Goal: Task Accomplishment & Management: Use online tool/utility

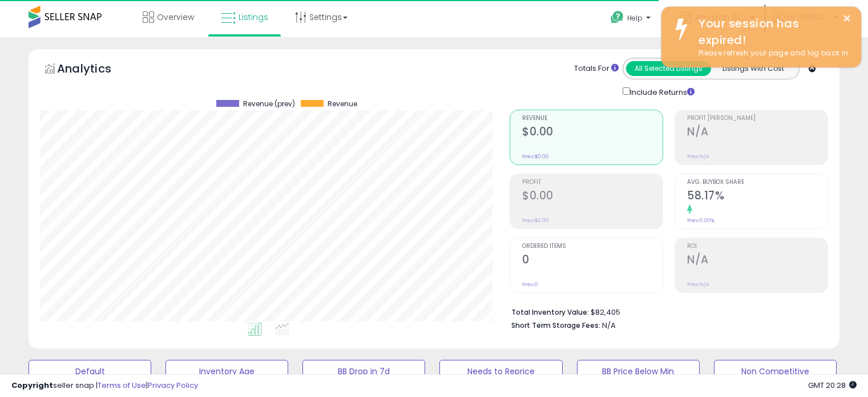
select select "**"
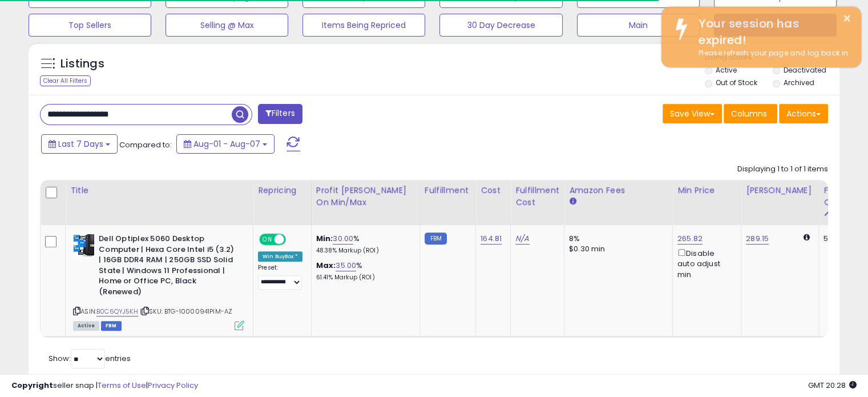
scroll to position [233, 469]
click at [243, 113] on span "button" at bounding box center [240, 114] width 17 height 17
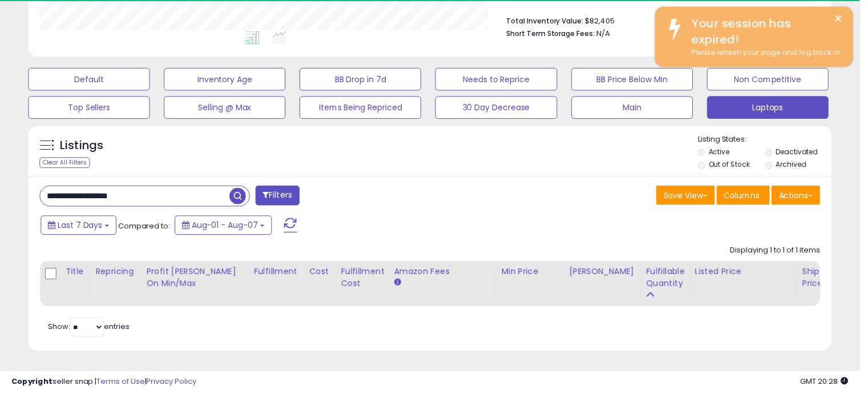
scroll to position [570455, 570219]
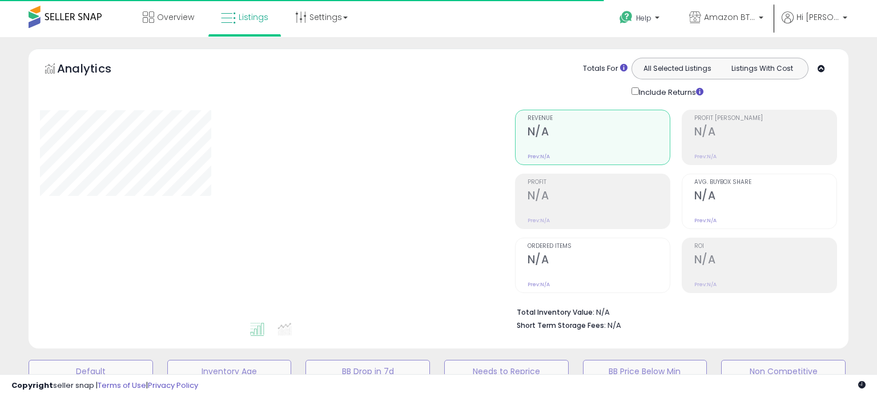
type input "**********"
select select "**"
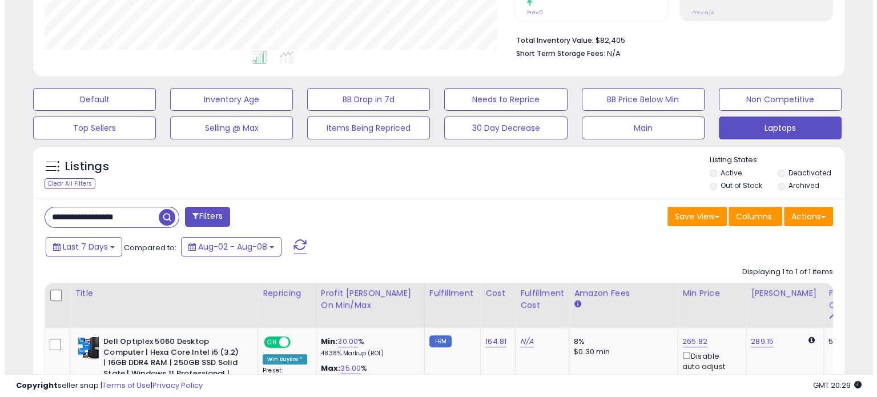
scroll to position [272, 0]
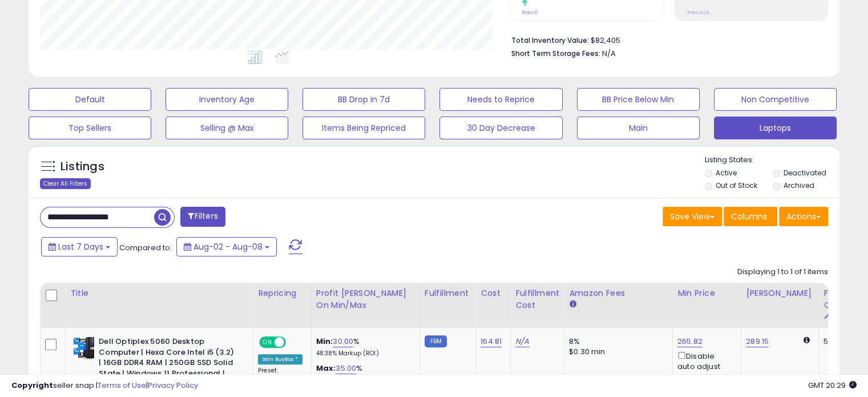
click at [78, 180] on div "Clear All Filters" at bounding box center [65, 183] width 51 height 11
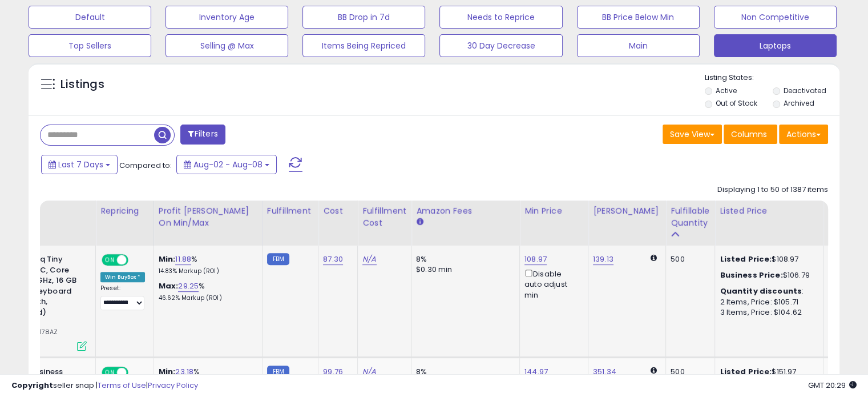
scroll to position [0, 0]
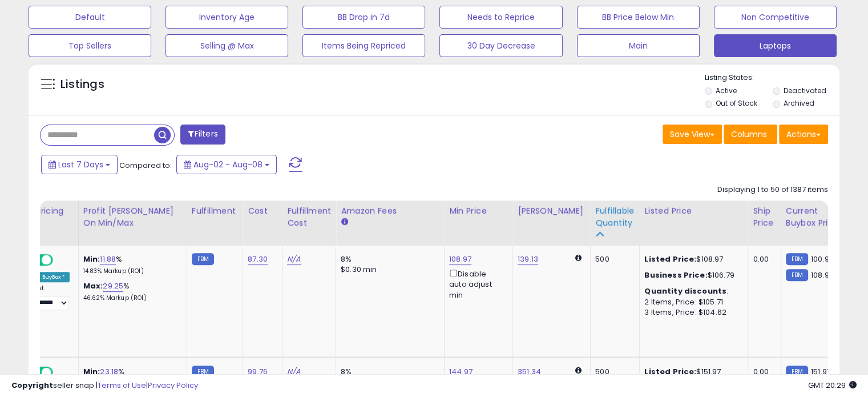
click at [597, 221] on div "Fulfillable Quantity" at bounding box center [614, 217] width 39 height 24
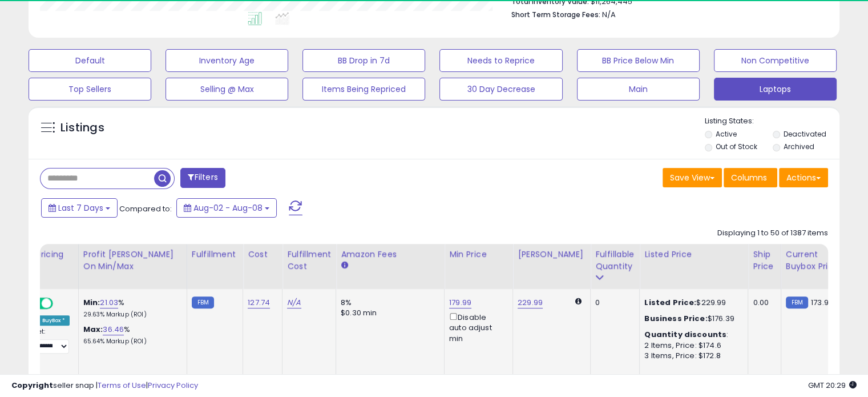
scroll to position [354, 0]
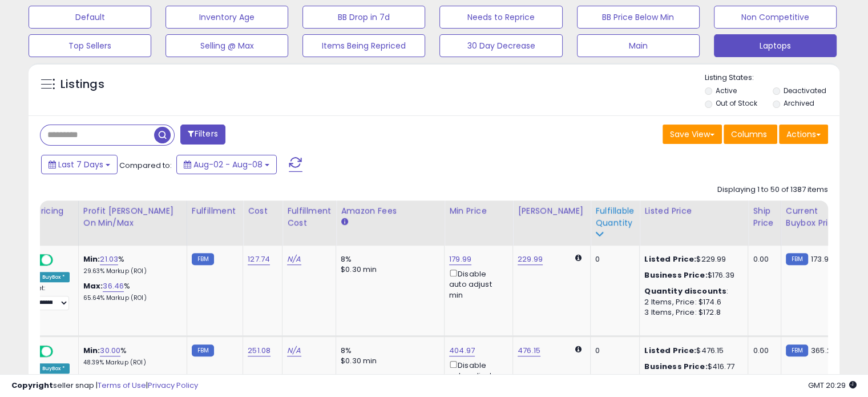
click at [595, 214] on div "Fulfillable Quantity" at bounding box center [614, 217] width 39 height 24
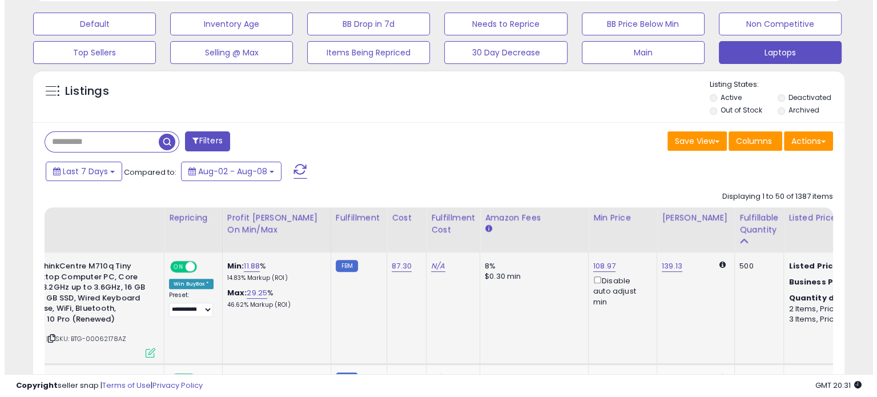
scroll to position [338, 0]
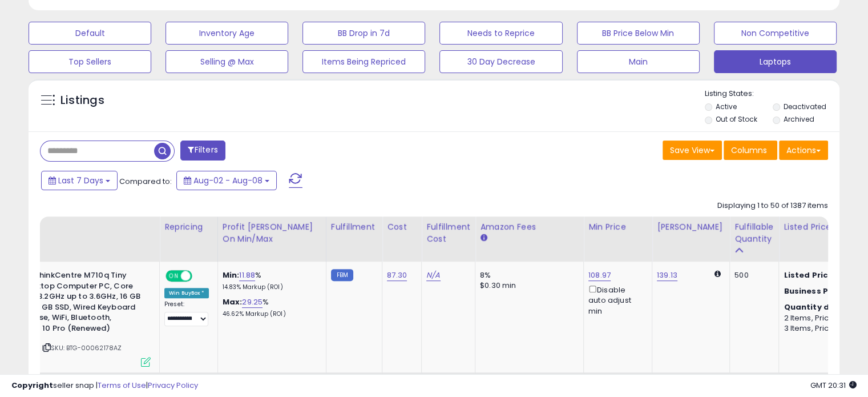
click at [207, 143] on button "Filters" at bounding box center [202, 150] width 45 height 20
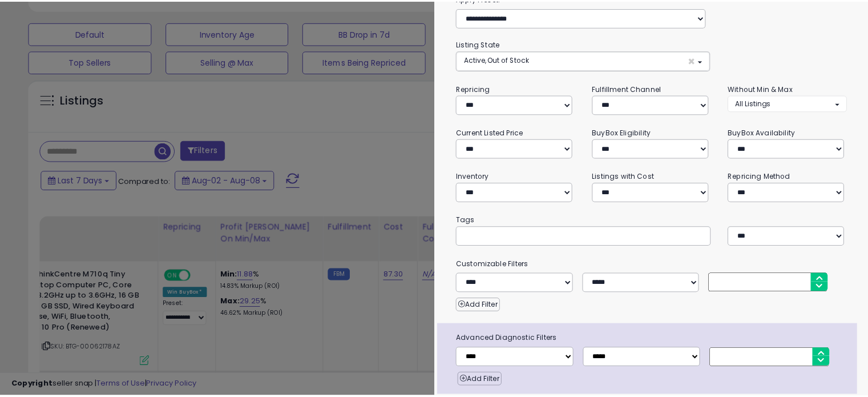
scroll to position [0, 0]
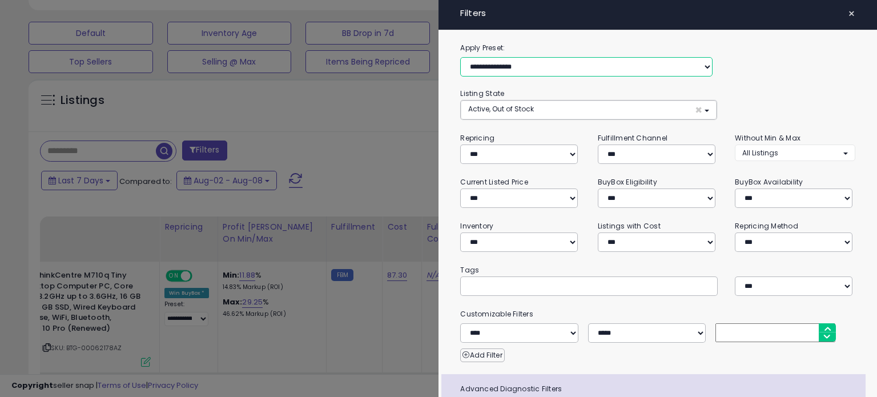
click at [664, 68] on select "**********" at bounding box center [586, 66] width 252 height 19
click at [656, 48] on label "Apply Preset:" at bounding box center [656, 48] width 411 height 13
click at [437, 135] on div at bounding box center [438, 198] width 877 height 397
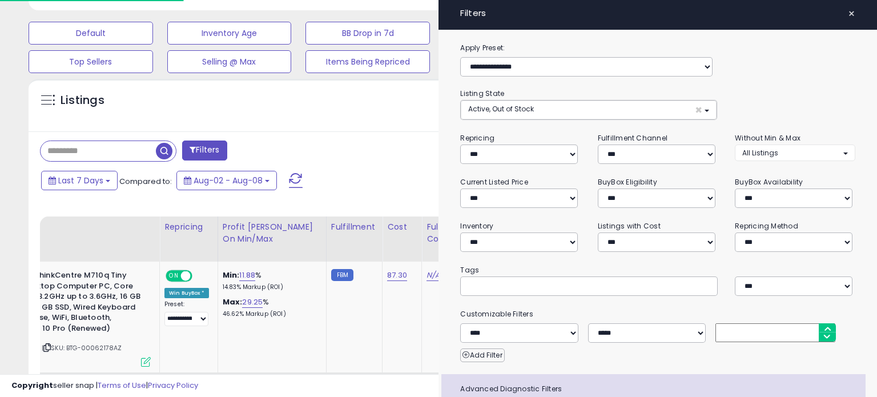
click at [411, 150] on div at bounding box center [438, 198] width 877 height 397
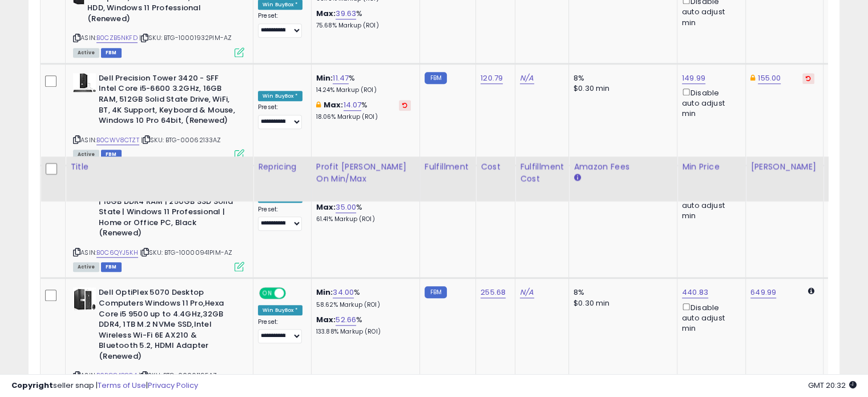
scroll to position [5447, 0]
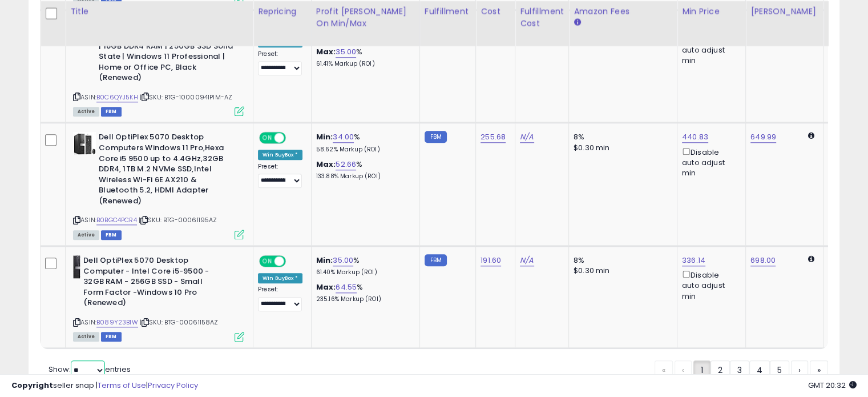
click at [99, 360] on select "** **" at bounding box center [88, 369] width 34 height 19
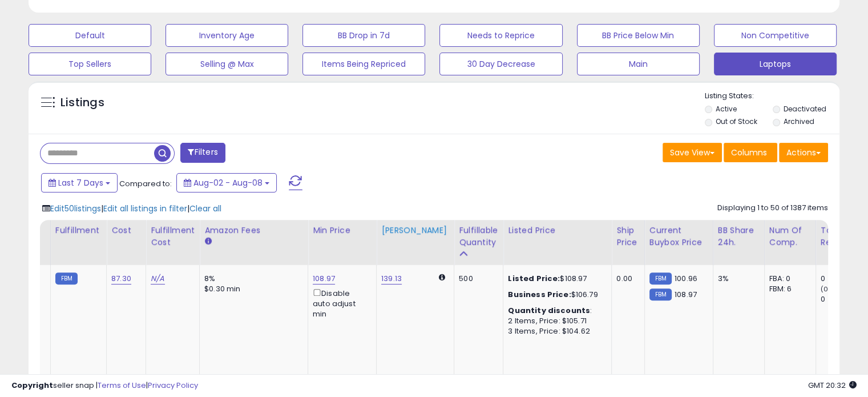
scroll to position [0, 379]
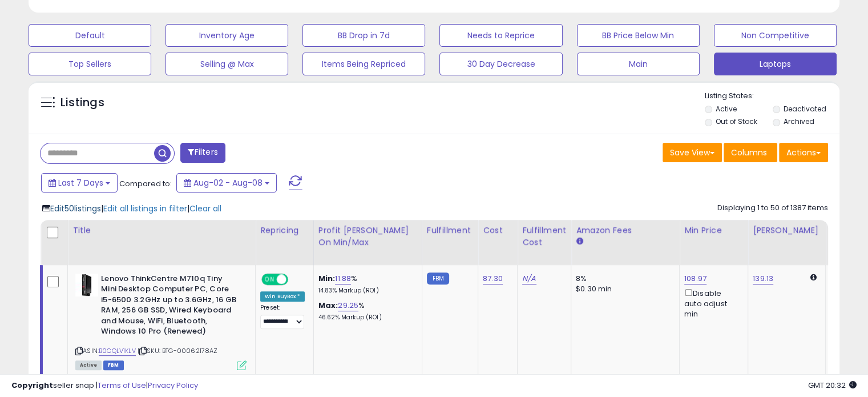
click at [98, 206] on span "Edit 50 listings" at bounding box center [75, 208] width 51 height 11
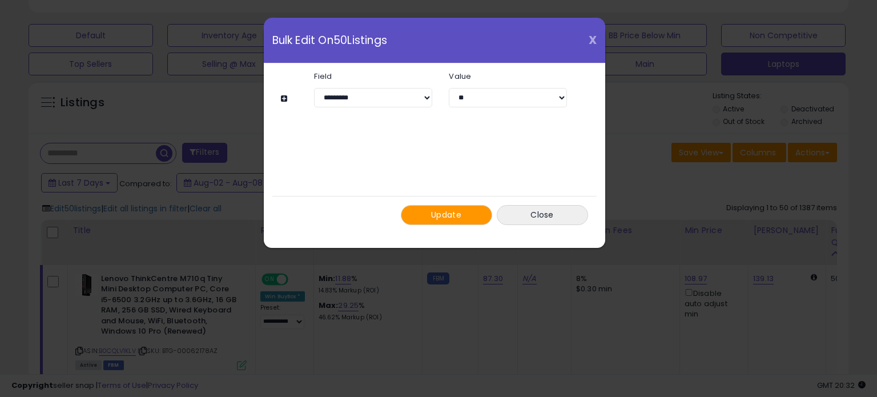
click at [589, 38] on span "X" at bounding box center [592, 40] width 8 height 16
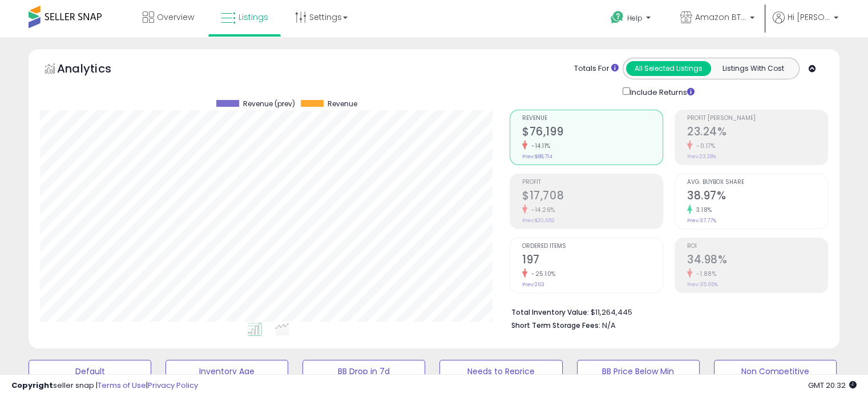
click at [813, 70] on icon at bounding box center [812, 68] width 7 height 7
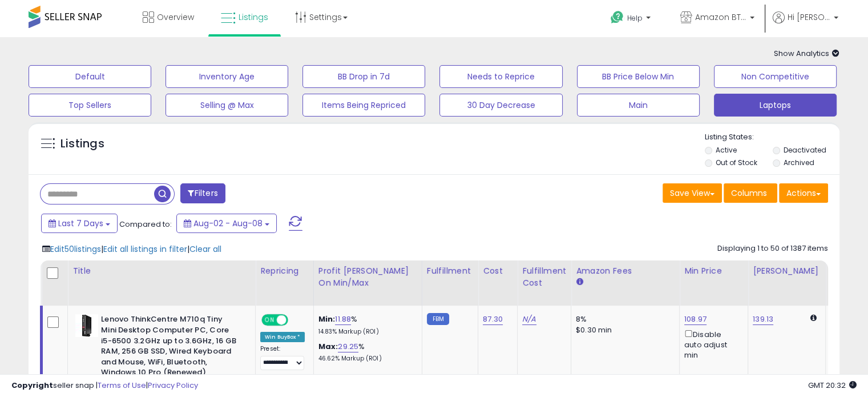
click at [835, 50] on icon at bounding box center [835, 53] width 7 height 7
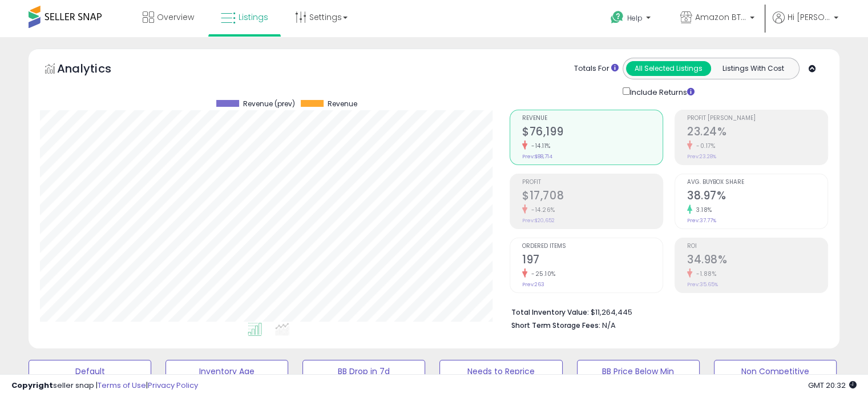
click at [811, 68] on icon at bounding box center [812, 68] width 7 height 7
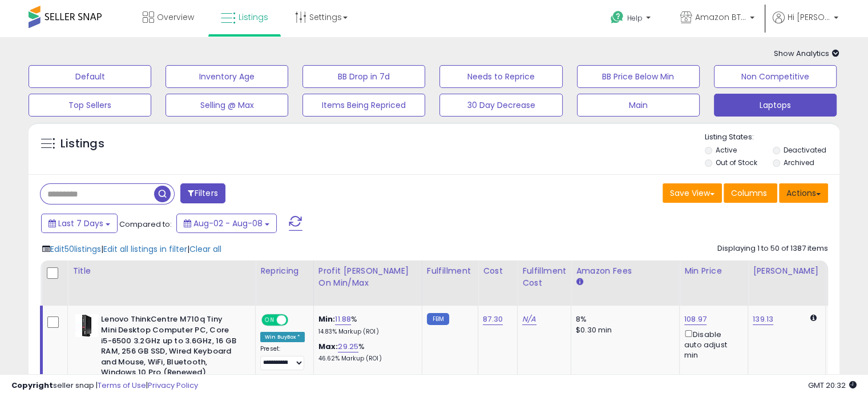
click at [802, 189] on button "Actions" at bounding box center [803, 192] width 49 height 19
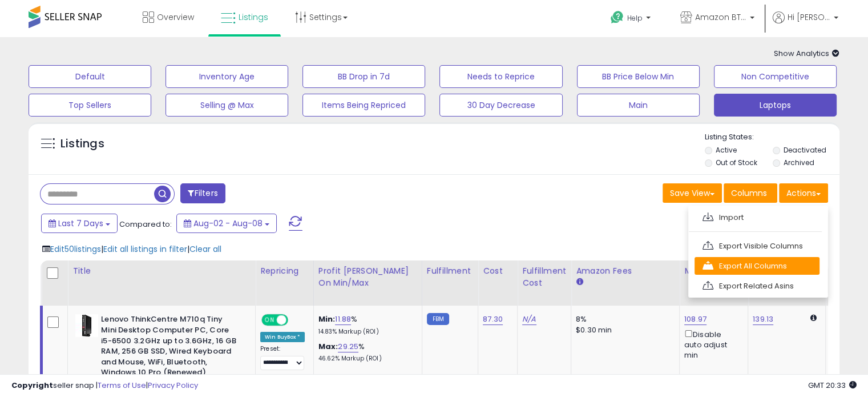
click at [746, 267] on link "Export All Columns" at bounding box center [757, 266] width 125 height 18
